Goal: Task Accomplishment & Management: Use online tool/utility

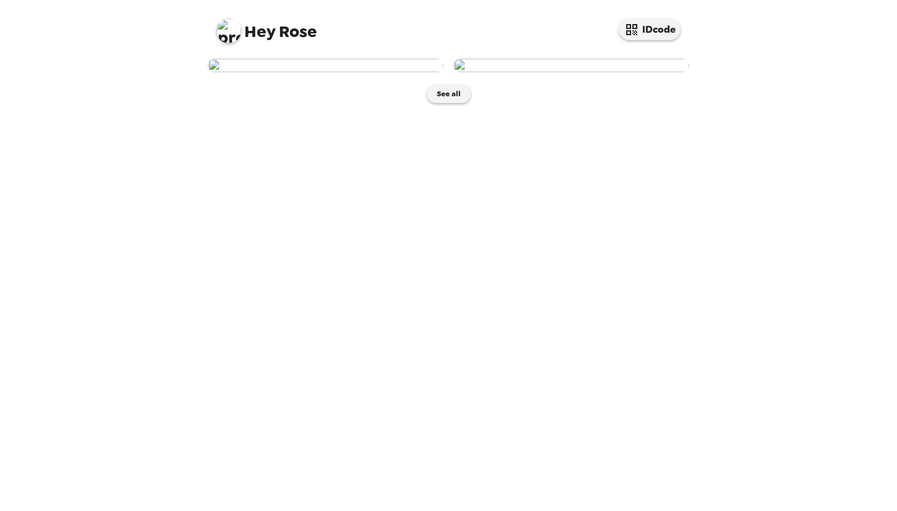
click at [362, 72] on img at bounding box center [326, 66] width 236 height 14
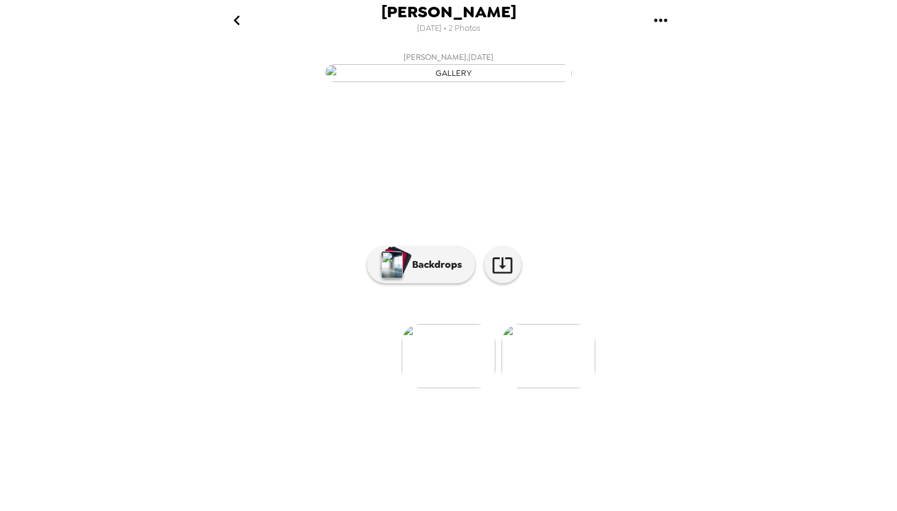
scroll to position [14, 0]
click at [439, 272] on p "Backdrops" at bounding box center [434, 264] width 56 height 15
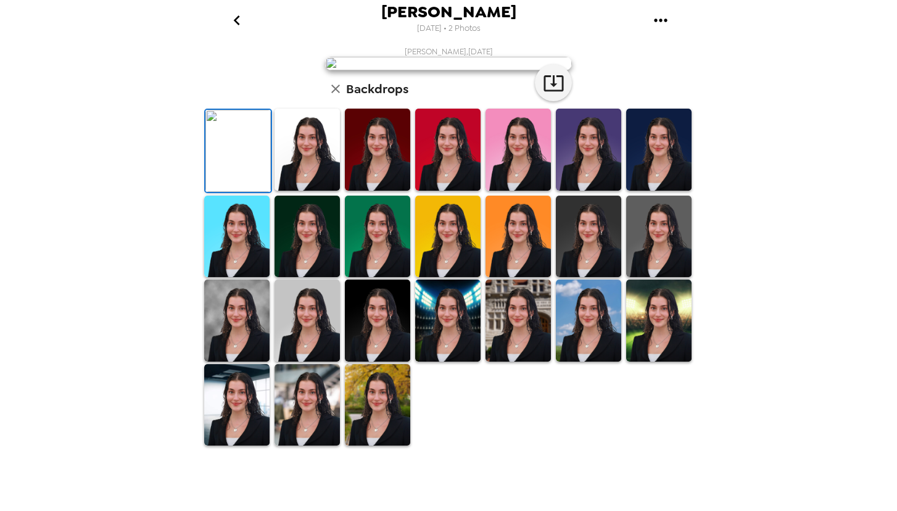
scroll to position [64, 0]
click at [317, 191] on img at bounding box center [307, 150] width 65 height 82
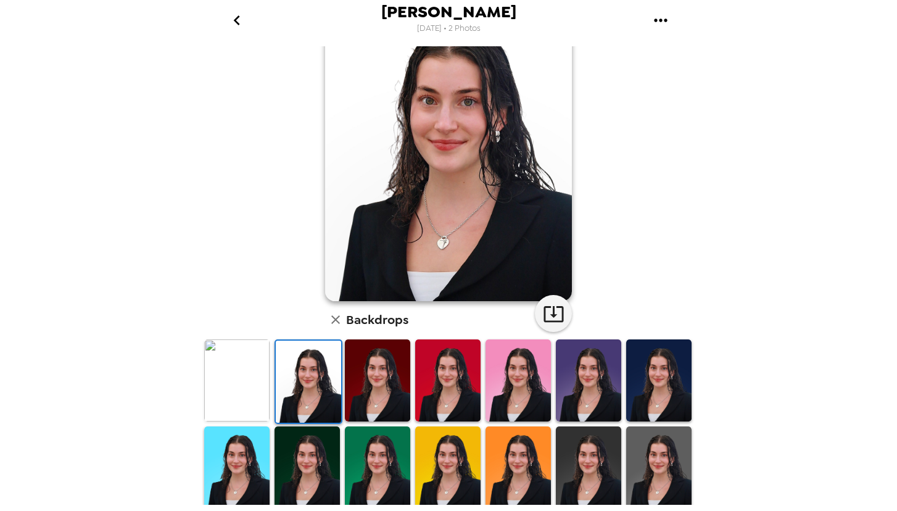
click at [313, 363] on img at bounding box center [308, 382] width 65 height 82
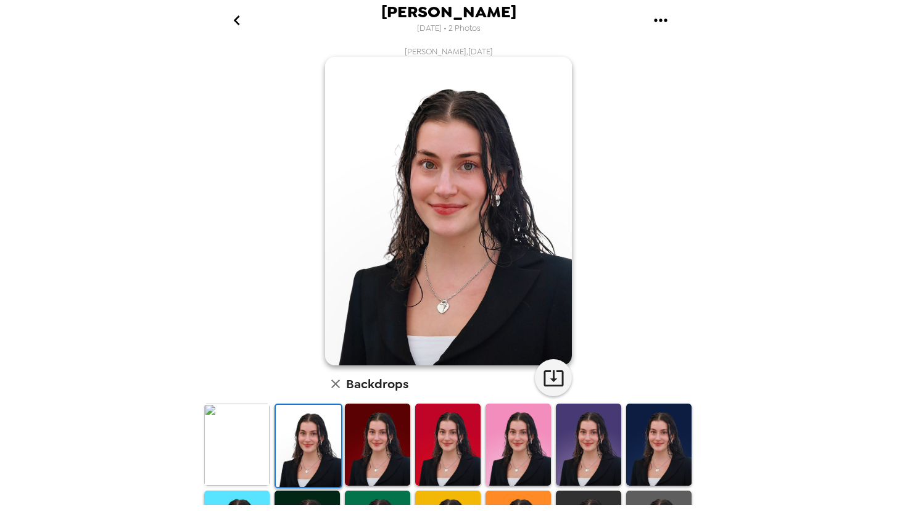
scroll to position [0, 0]
click at [561, 379] on icon "button" at bounding box center [554, 378] width 22 height 22
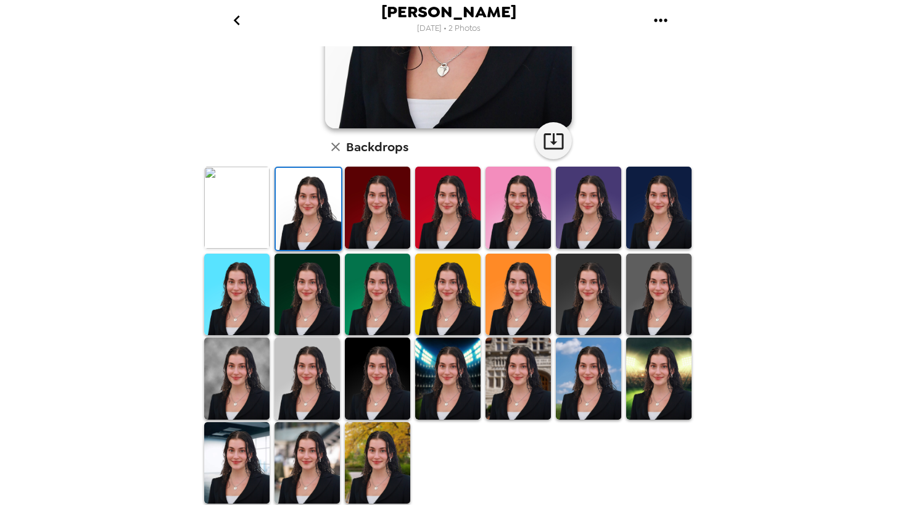
scroll to position [237, 0]
click at [381, 476] on img at bounding box center [377, 463] width 65 height 82
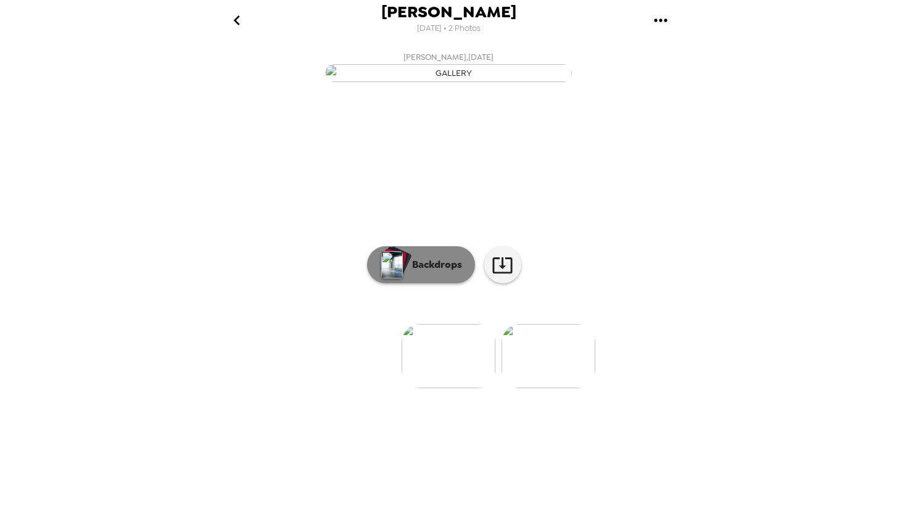
click at [454, 272] on p "Backdrops" at bounding box center [434, 264] width 56 height 15
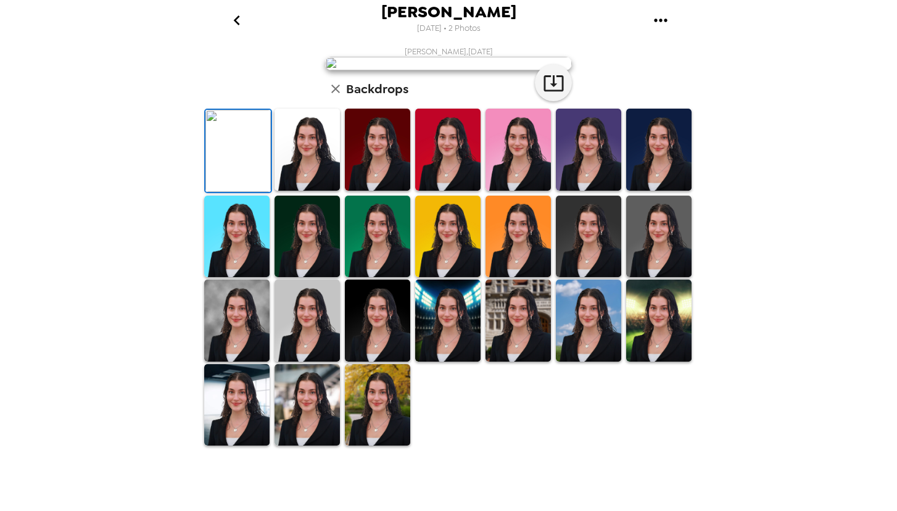
click at [322, 191] on img at bounding box center [307, 150] width 65 height 82
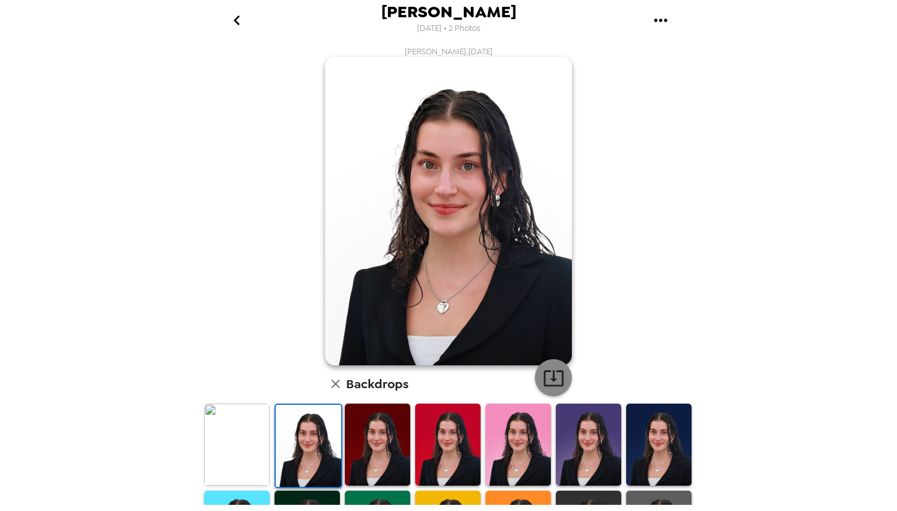
click at [556, 375] on icon "button" at bounding box center [554, 378] width 22 height 22
click at [834, 191] on div "[PERSON_NAME] [DATE] • 2 Photos [PERSON_NAME] , [DATE] Backdrops" at bounding box center [448, 255] width 897 height 511
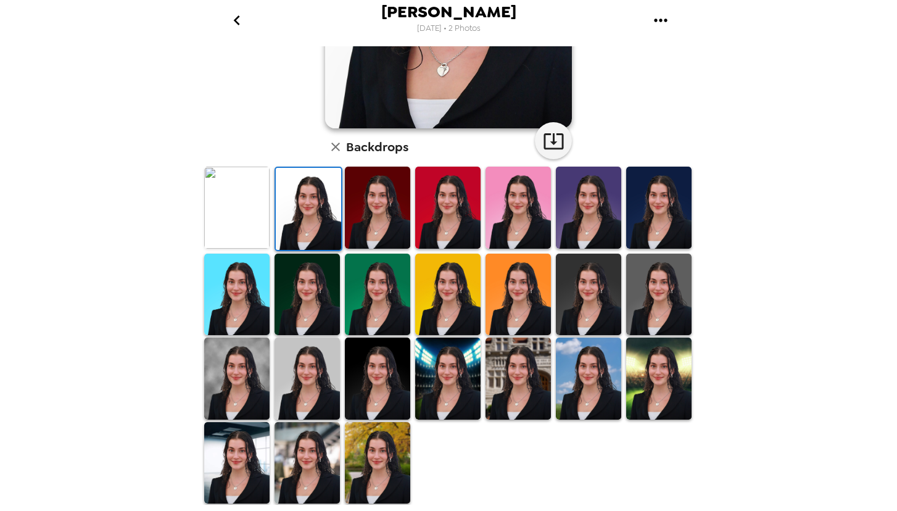
scroll to position [237, 0]
click at [306, 459] on img at bounding box center [307, 463] width 65 height 82
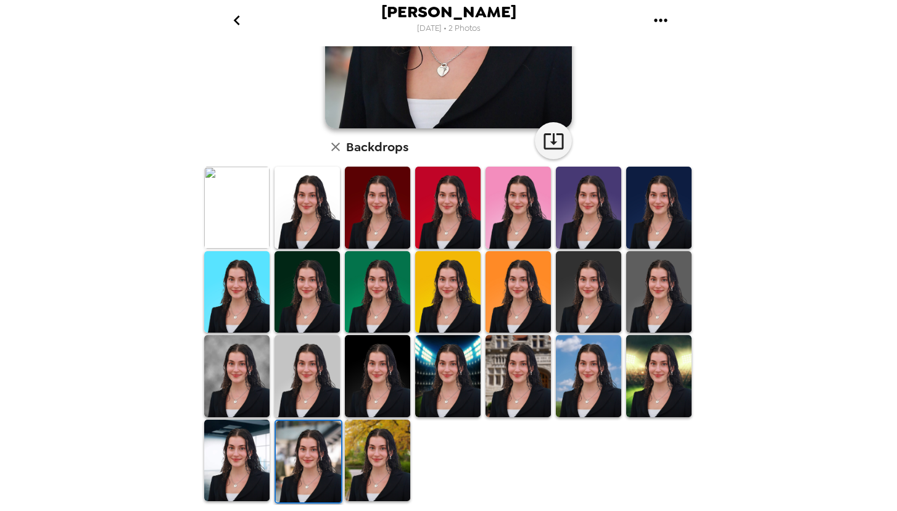
scroll to position [234, 0]
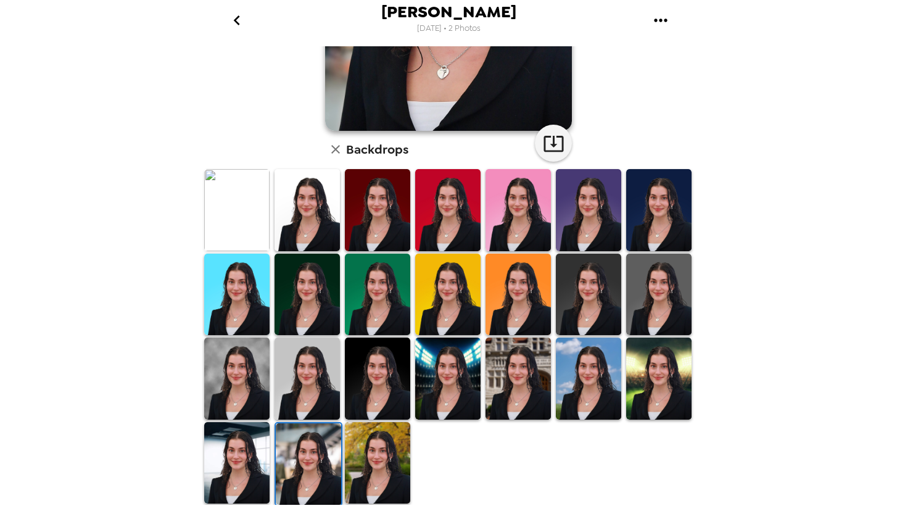
click at [368, 465] on img at bounding box center [377, 463] width 65 height 82
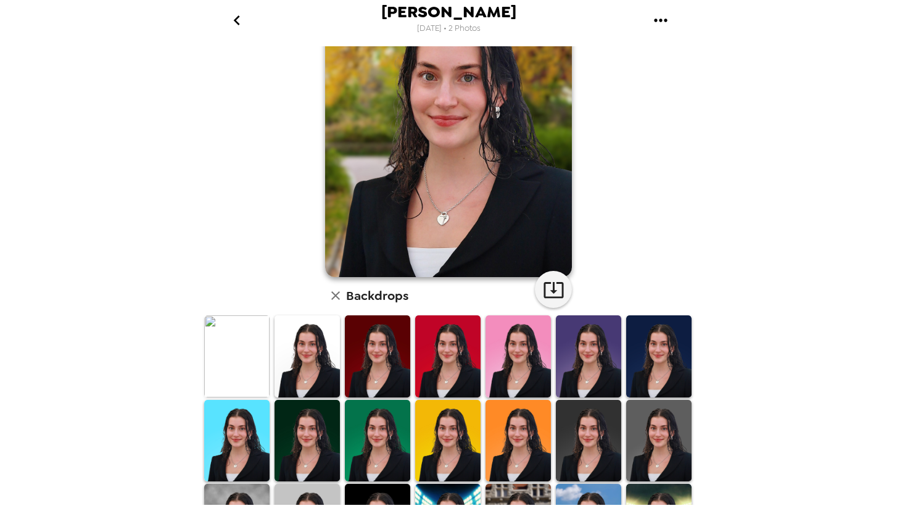
scroll to position [0, 0]
